Goal: Book appointment/travel/reservation

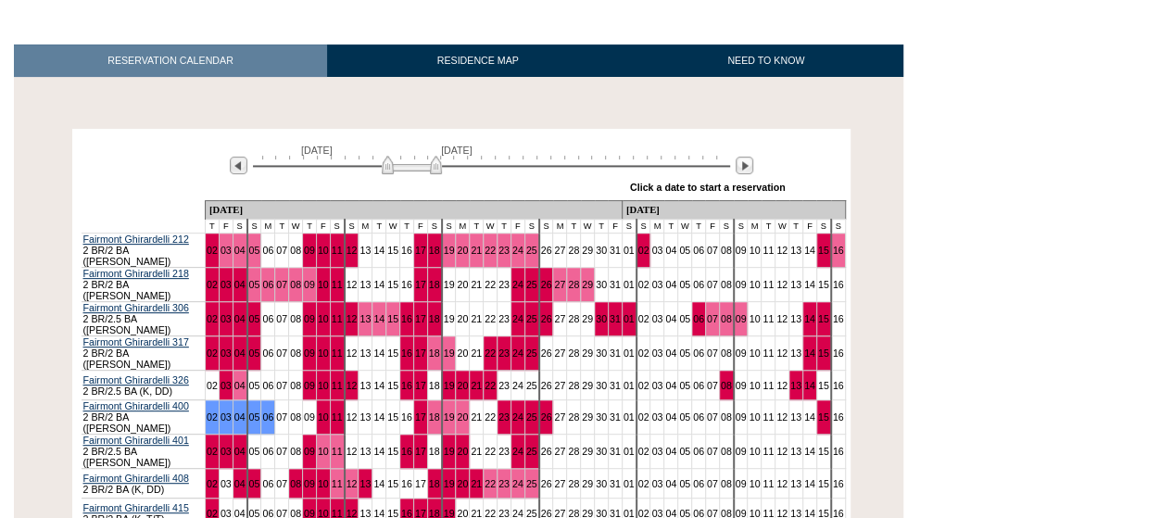
scroll to position [370, 0]
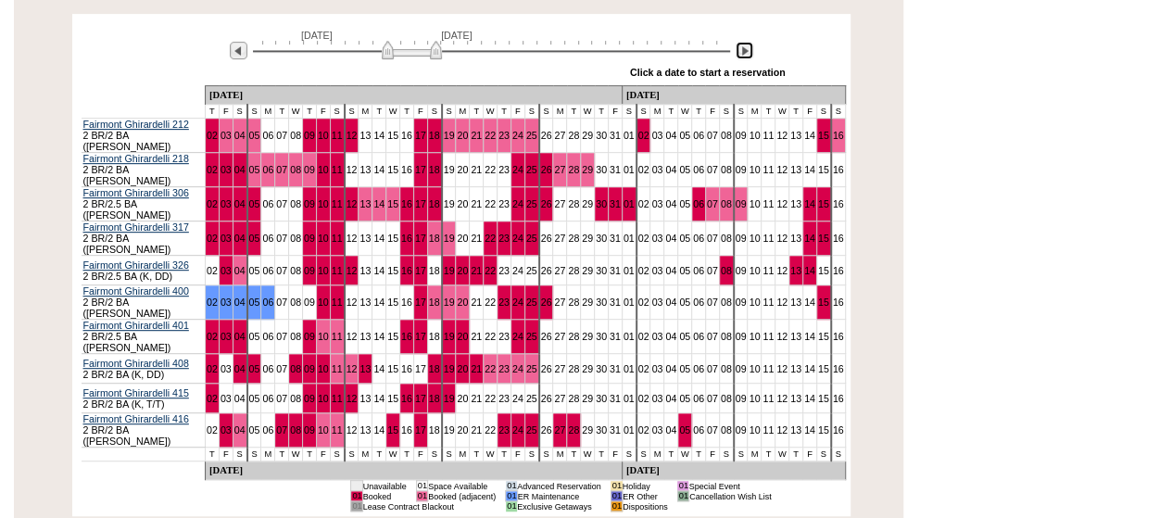
click at [747, 55] on img at bounding box center [744, 51] width 18 height 18
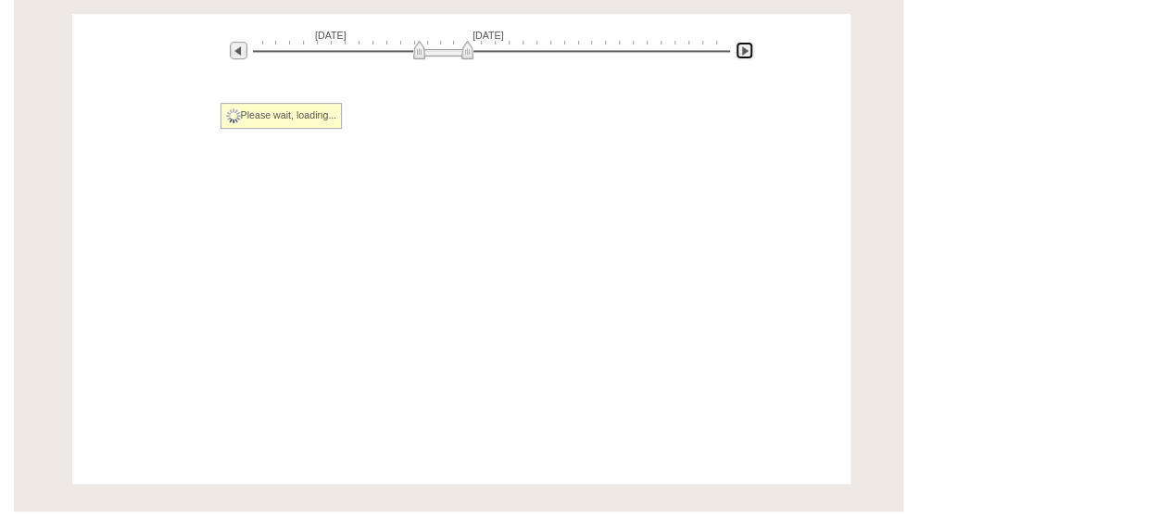
click at [747, 55] on img at bounding box center [744, 51] width 18 height 18
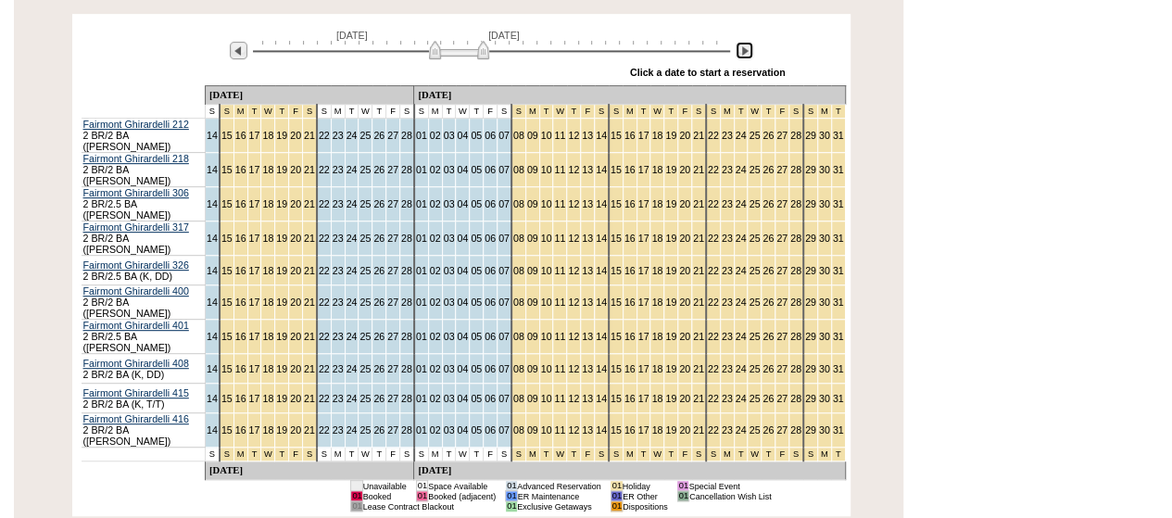
click at [747, 55] on img at bounding box center [744, 51] width 18 height 18
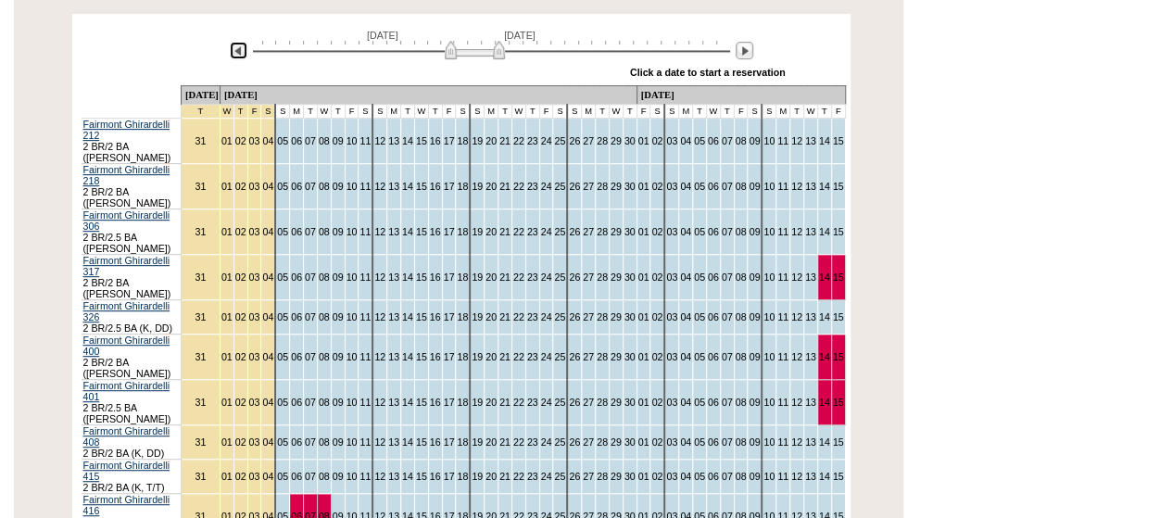
click at [233, 55] on img at bounding box center [239, 51] width 18 height 18
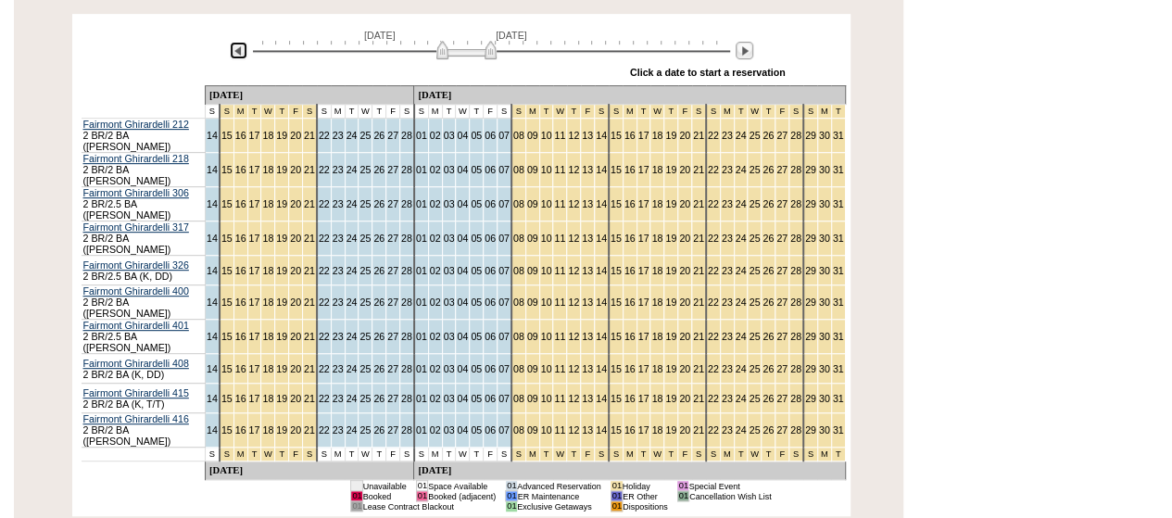
drag, startPoint x: 483, startPoint y: 53, endPoint x: 495, endPoint y: 58, distance: 12.4
click at [493, 58] on img at bounding box center [466, 50] width 60 height 19
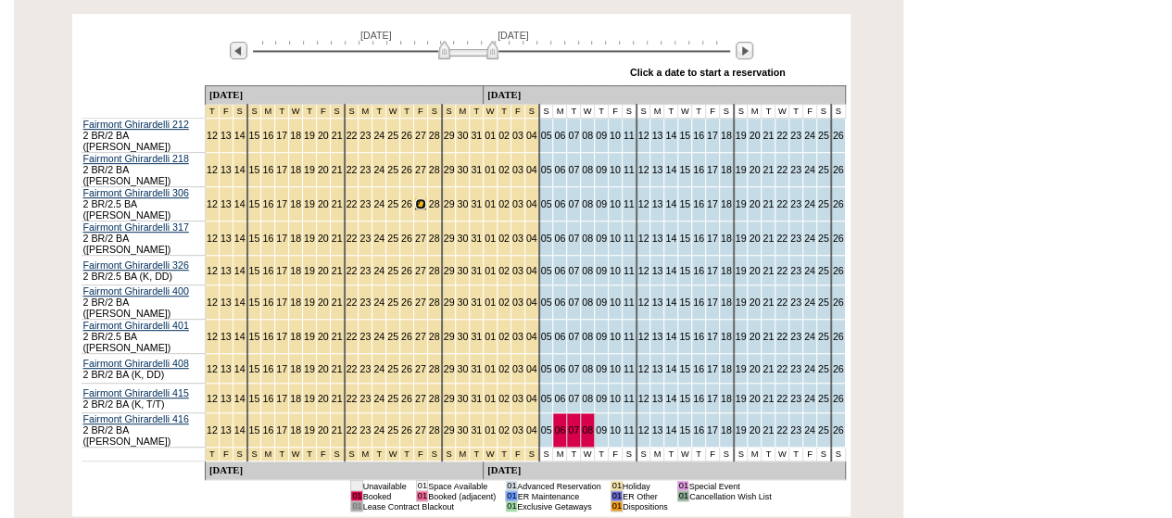
click at [415, 198] on link "27" at bounding box center [420, 203] width 11 height 11
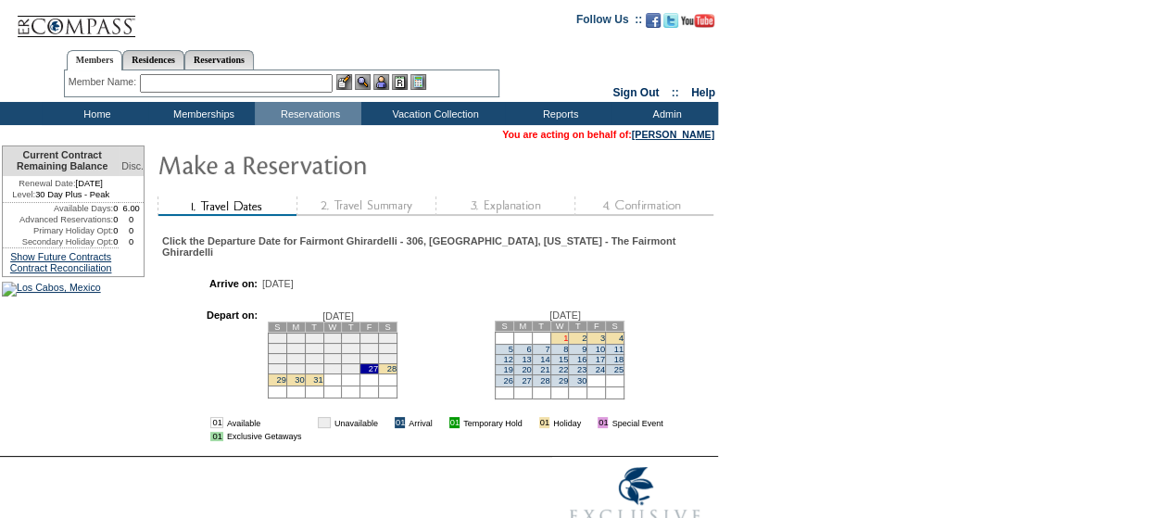
click at [568, 339] on link "1" at bounding box center [565, 337] width 5 height 9
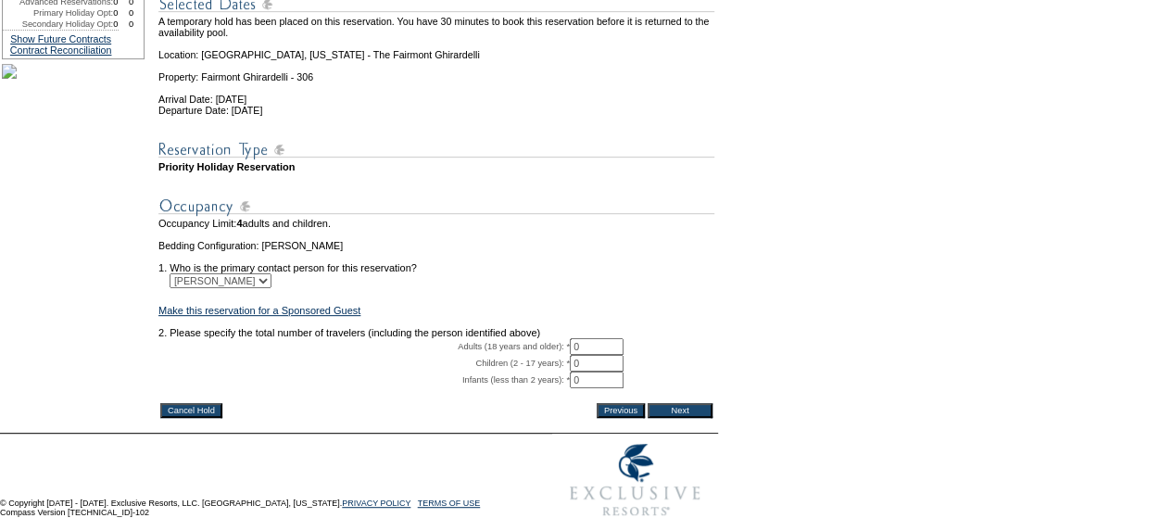
scroll to position [308, 0]
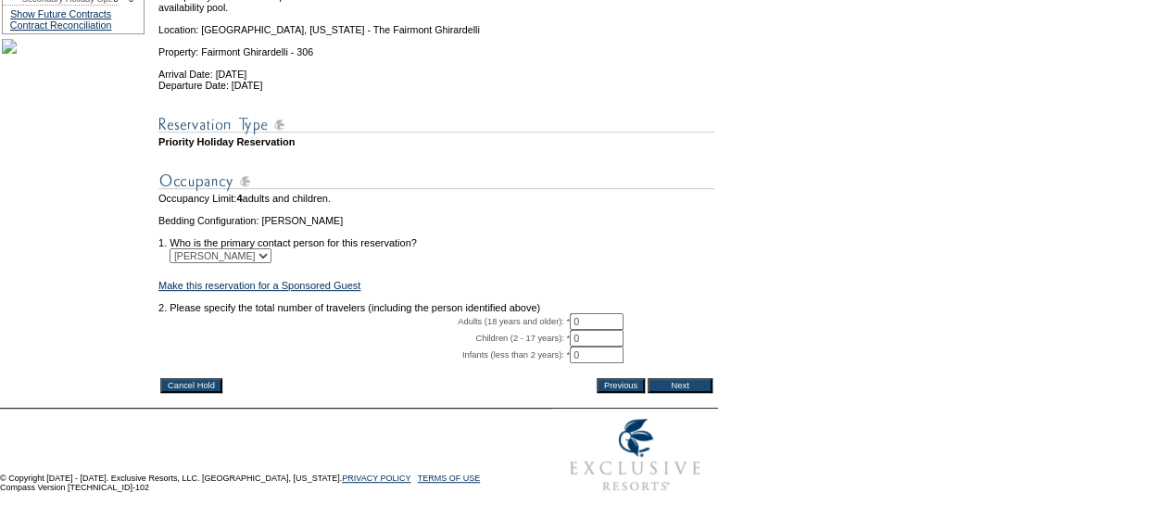
click at [176, 378] on input "Cancel Hold" at bounding box center [191, 385] width 62 height 15
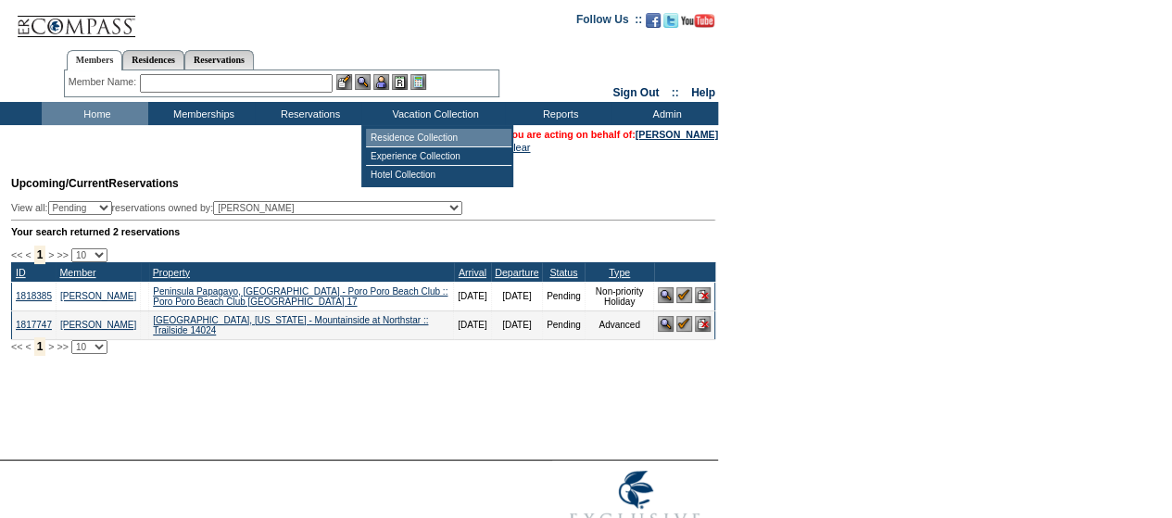
click at [415, 132] on td "Residence Collection" at bounding box center [438, 138] width 145 height 19
